Goal: Information Seeking & Learning: Compare options

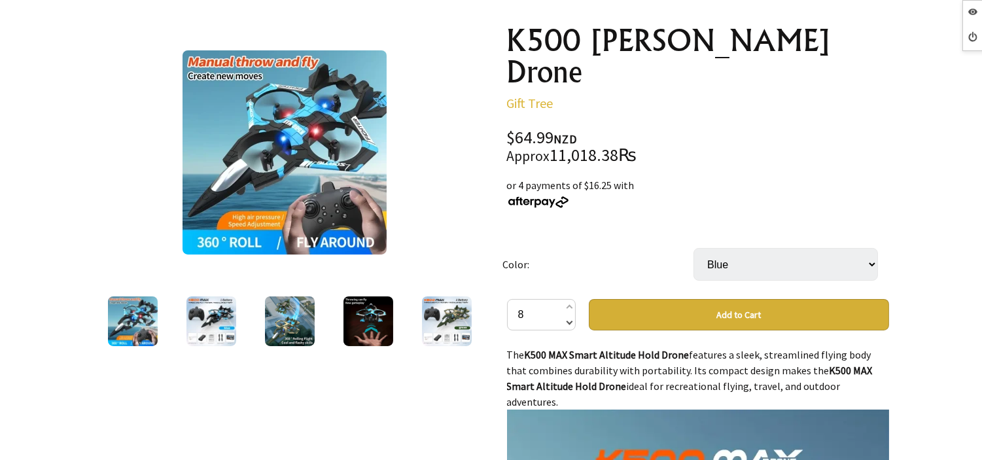
scroll to position [799, 0]
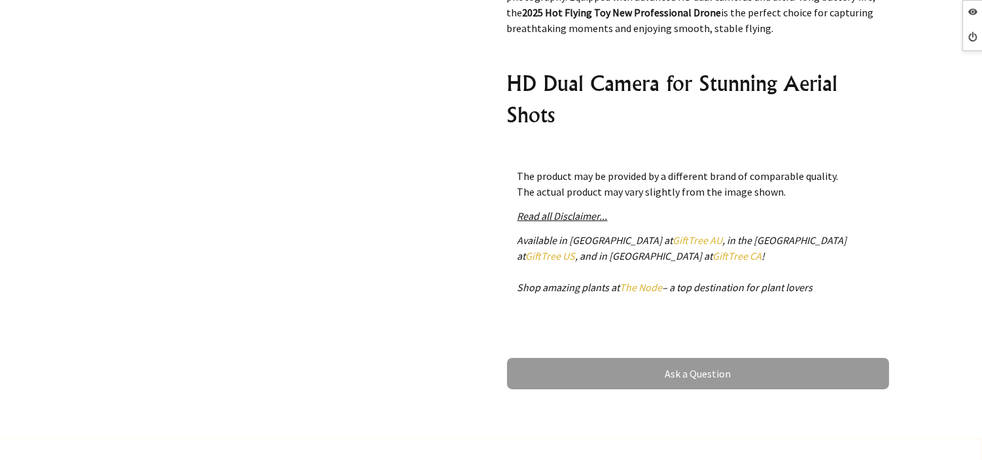
scroll to position [508, 0]
